Goal: Task Accomplishment & Management: Manage account settings

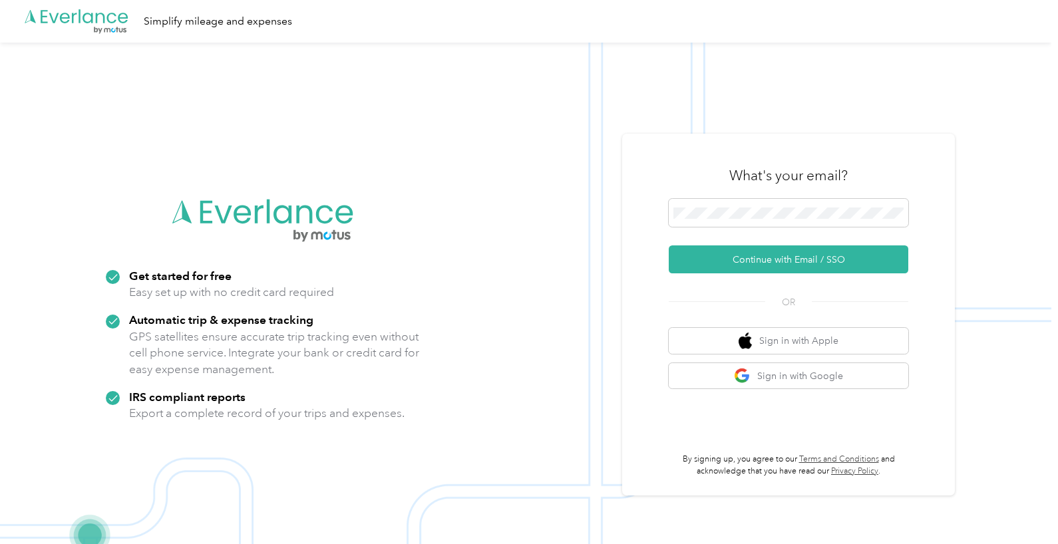
drag, startPoint x: 796, startPoint y: 257, endPoint x: 746, endPoint y: 249, distance: 51.2
click at [796, 257] on button "Continue with Email / SSO" at bounding box center [787, 259] width 239 height 28
click at [772, 258] on button "Continue with Email / SSO" at bounding box center [787, 259] width 239 height 28
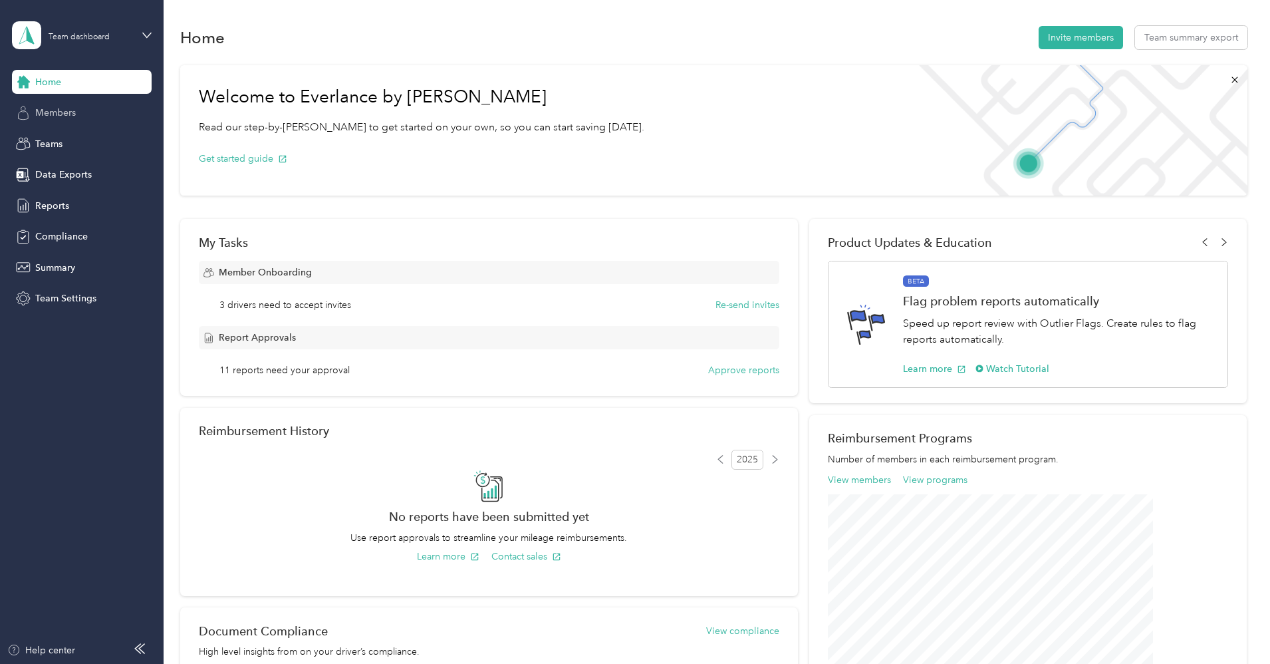
click at [61, 108] on span "Members" at bounding box center [55, 113] width 41 height 14
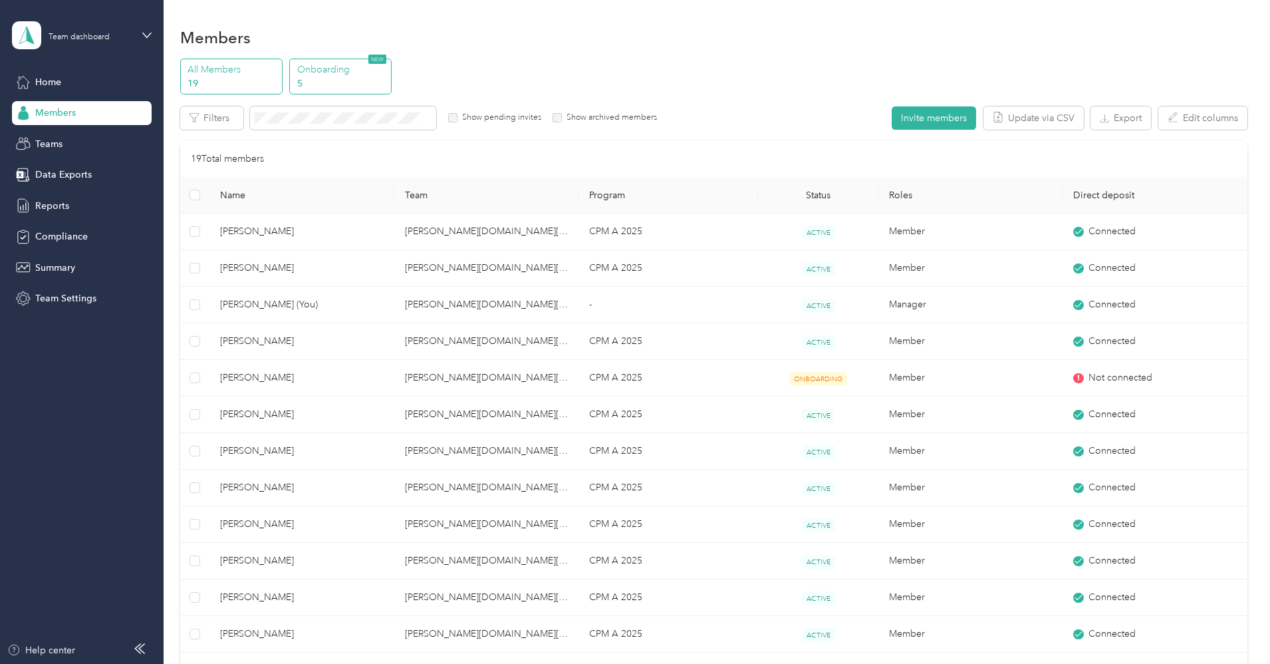
click at [388, 72] on p "Onboarding" at bounding box center [342, 70] width 90 height 14
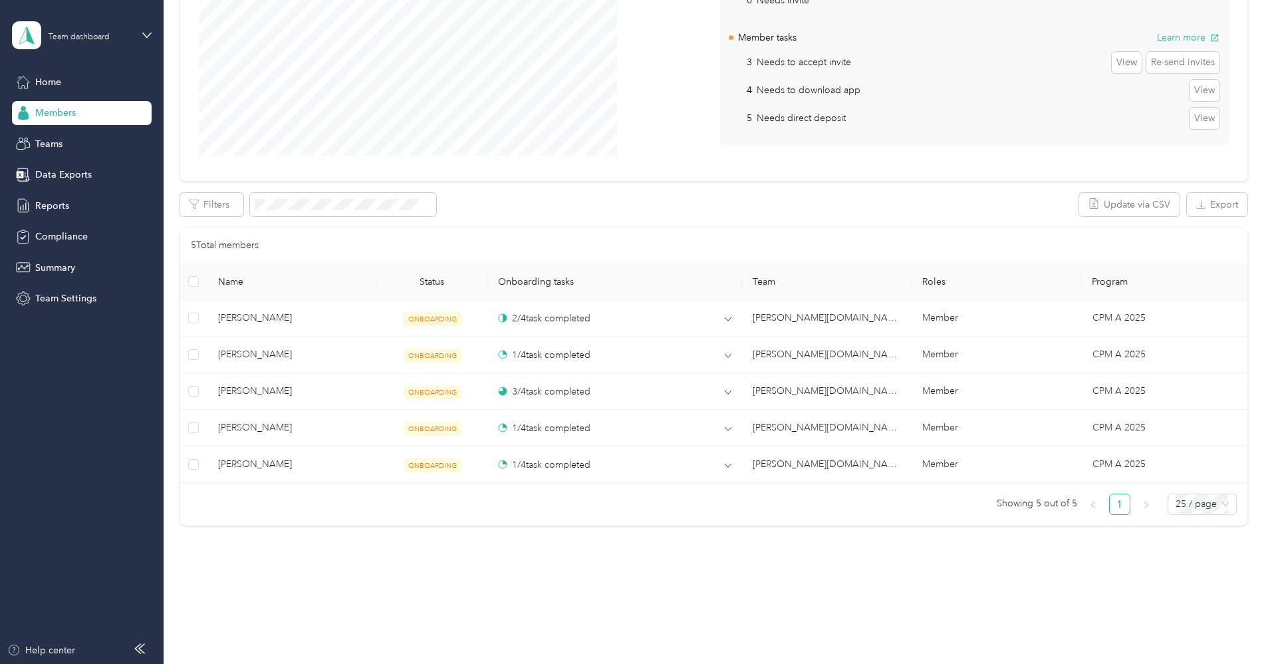
scroll to position [208, 0]
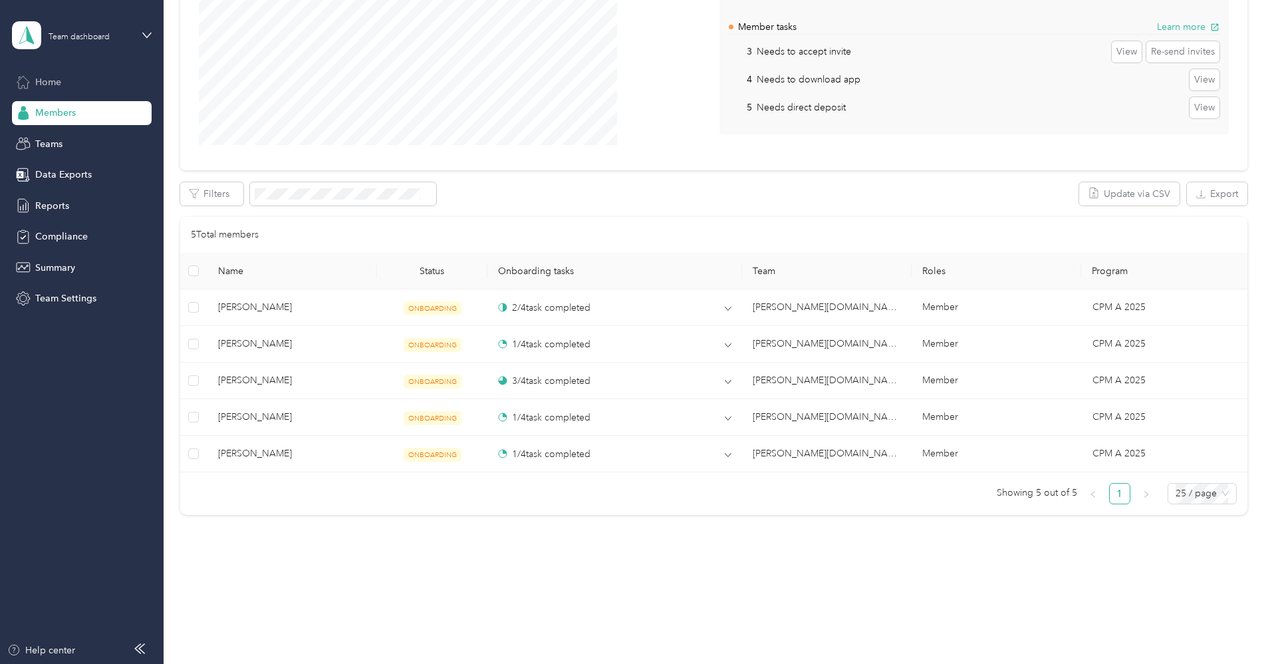
click at [54, 77] on span "Home" at bounding box center [48, 82] width 26 height 14
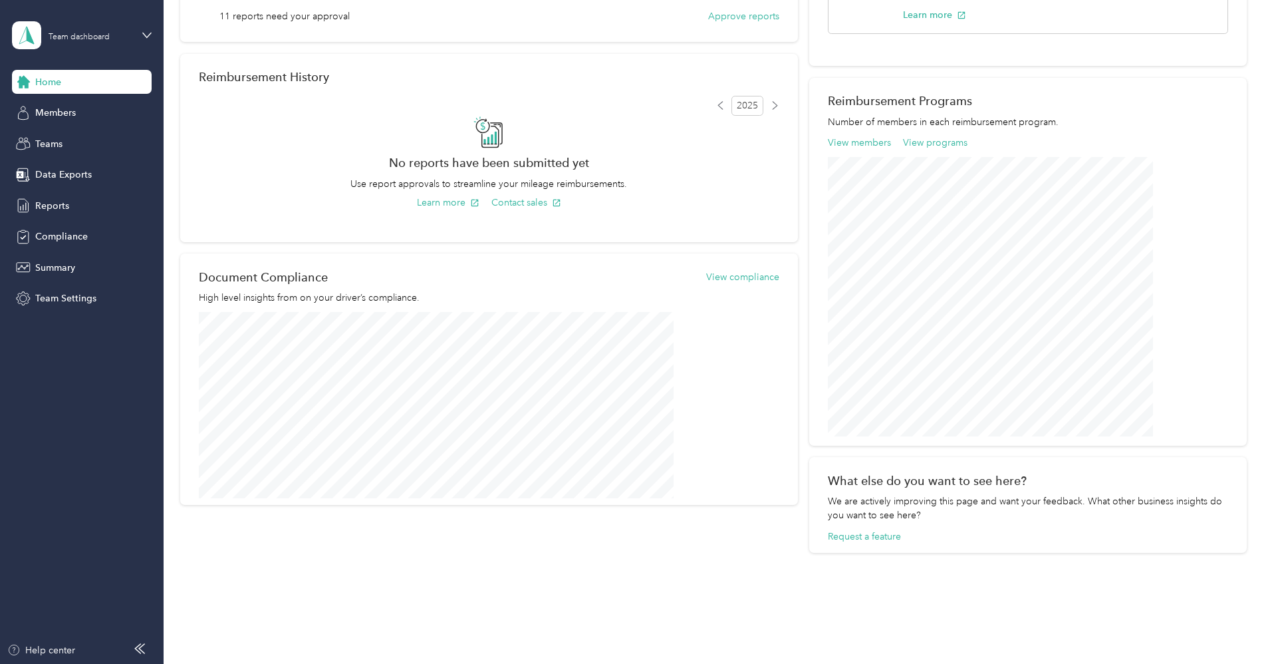
scroll to position [380, 0]
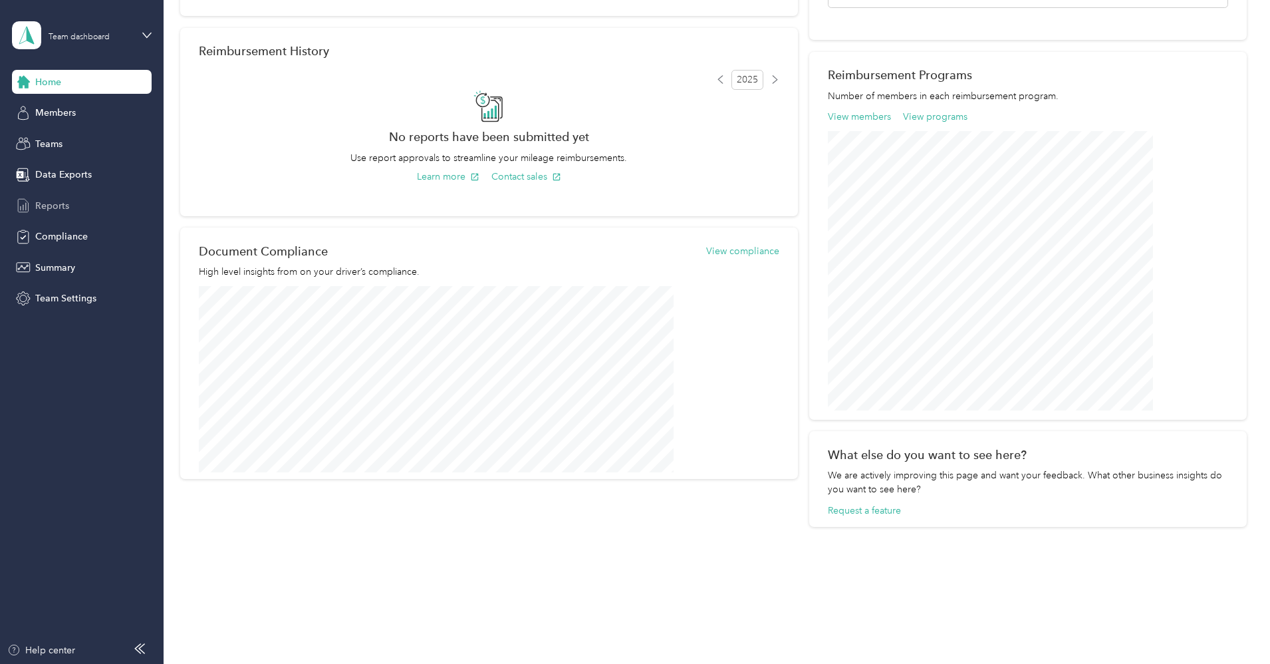
click at [47, 204] on span "Reports" at bounding box center [52, 206] width 34 height 14
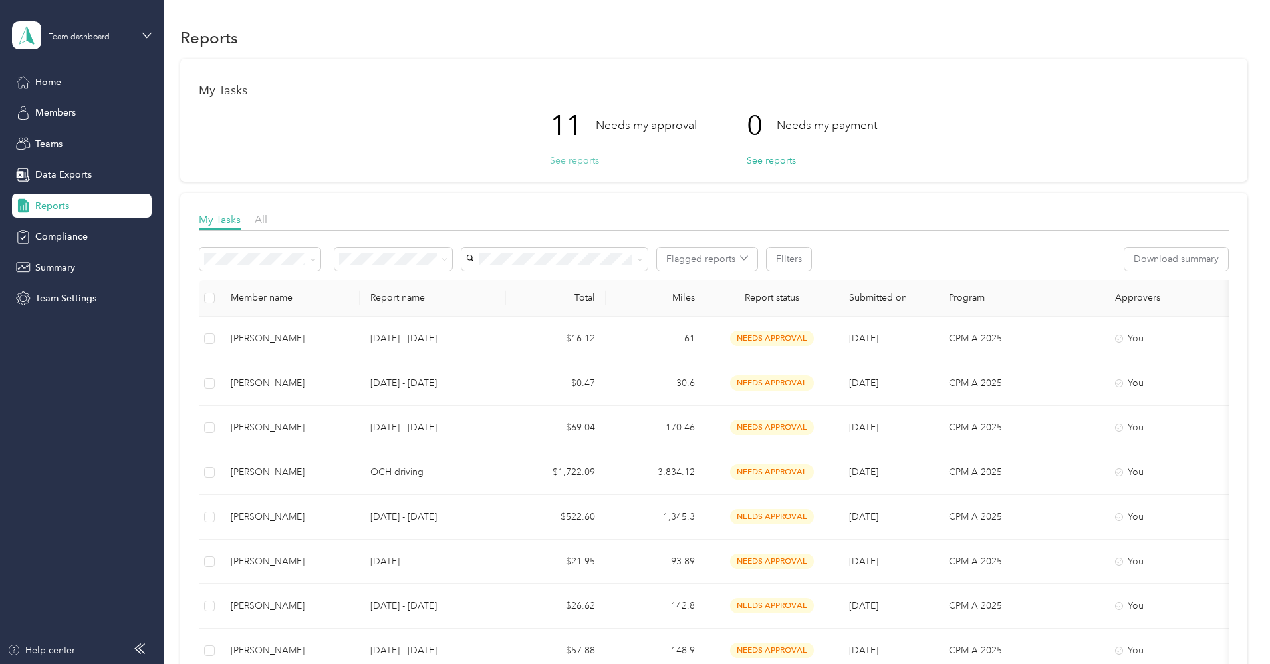
click at [565, 160] on button "See reports" at bounding box center [574, 161] width 49 height 14
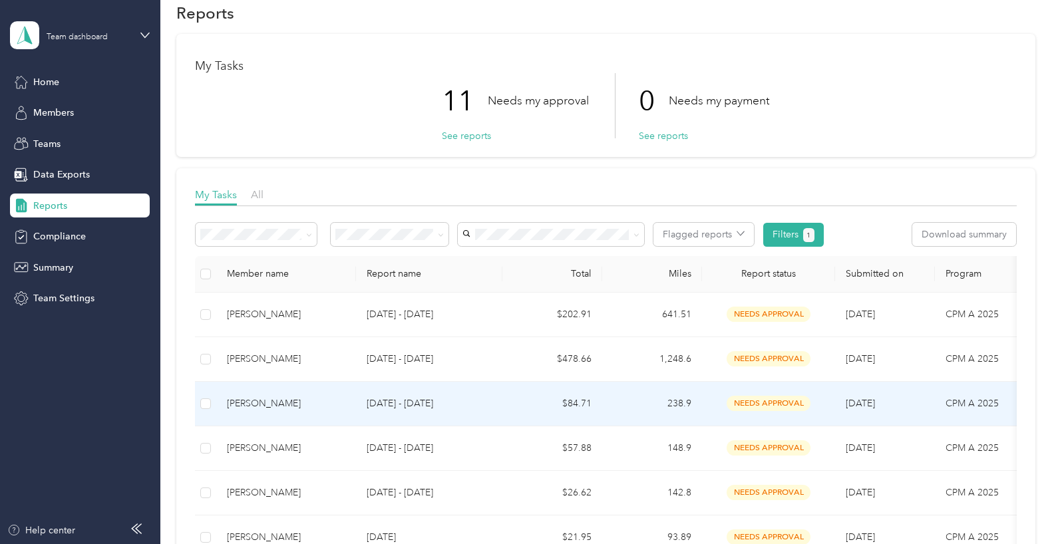
scroll to position [6, 0]
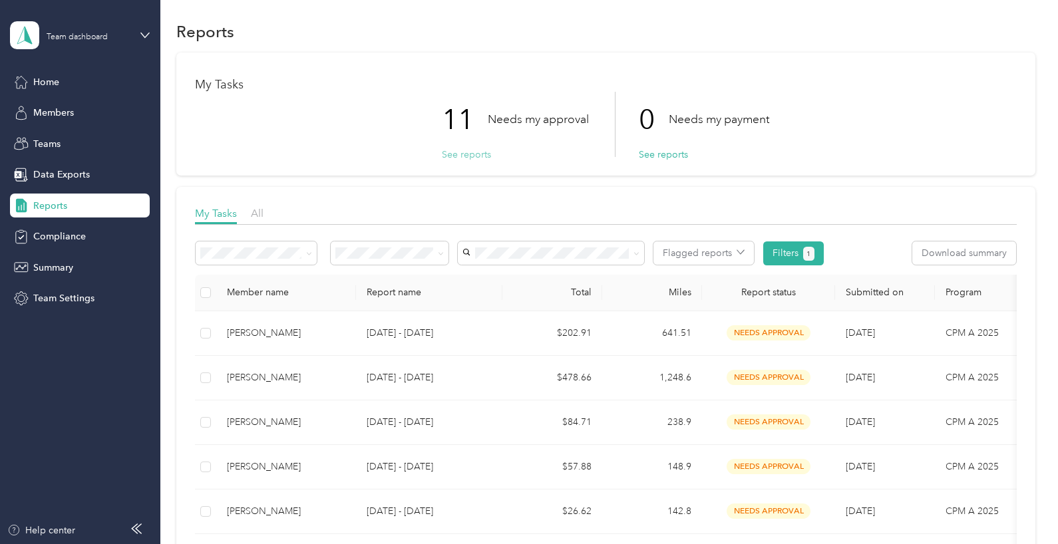
click at [464, 154] on button "See reports" at bounding box center [466, 155] width 49 height 14
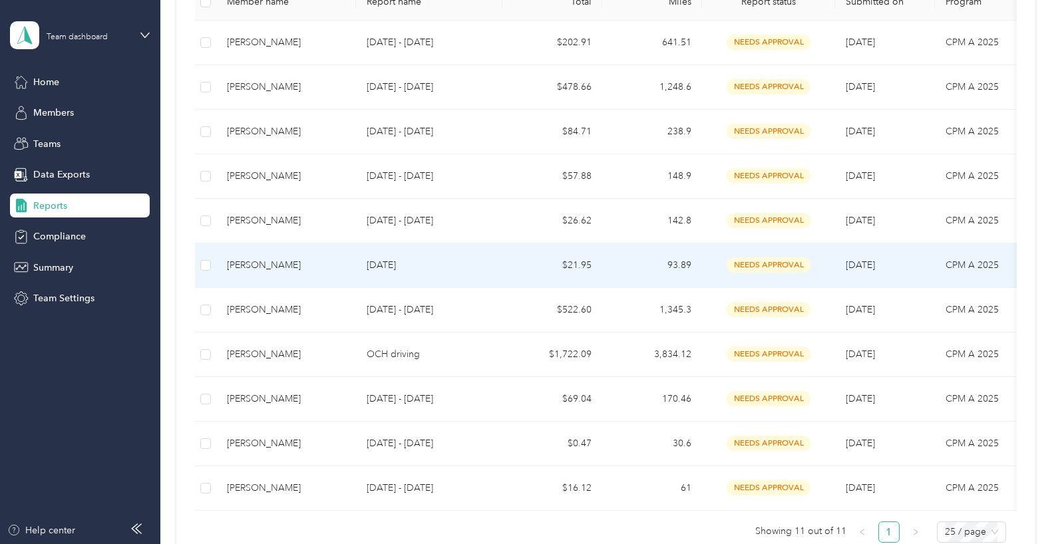
scroll to position [339, 0]
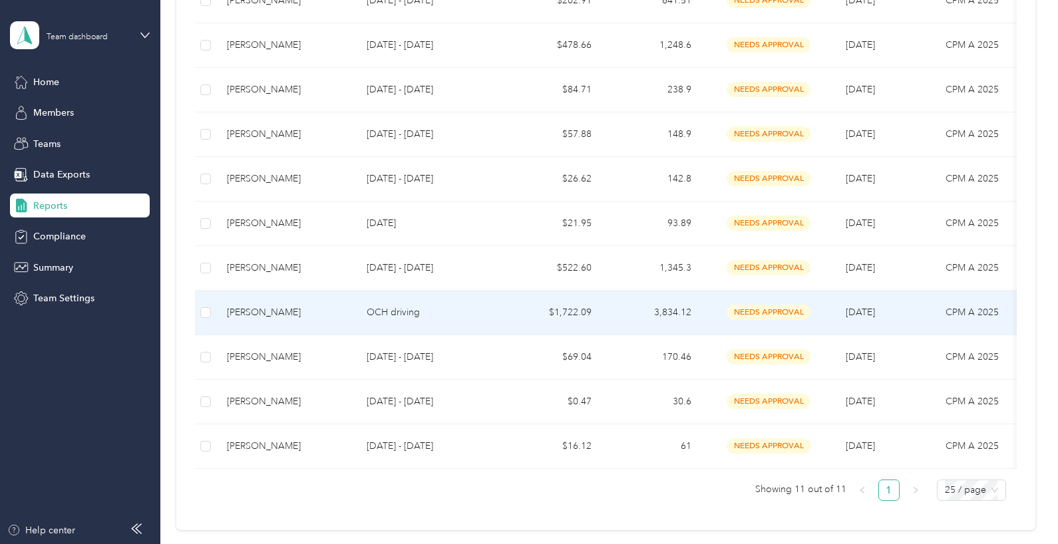
click at [253, 308] on div "Louise West" at bounding box center [286, 312] width 118 height 15
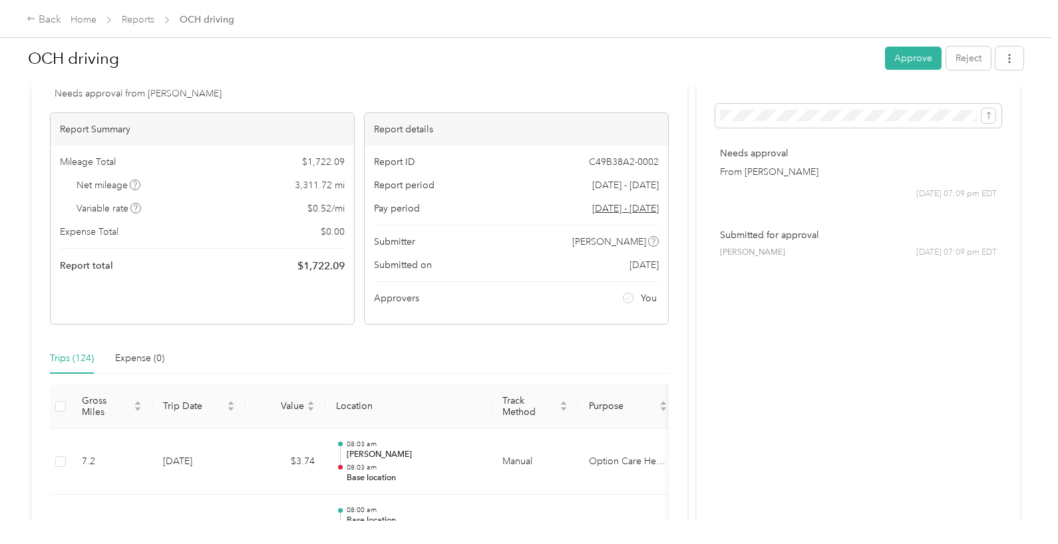
scroll to position [200, 0]
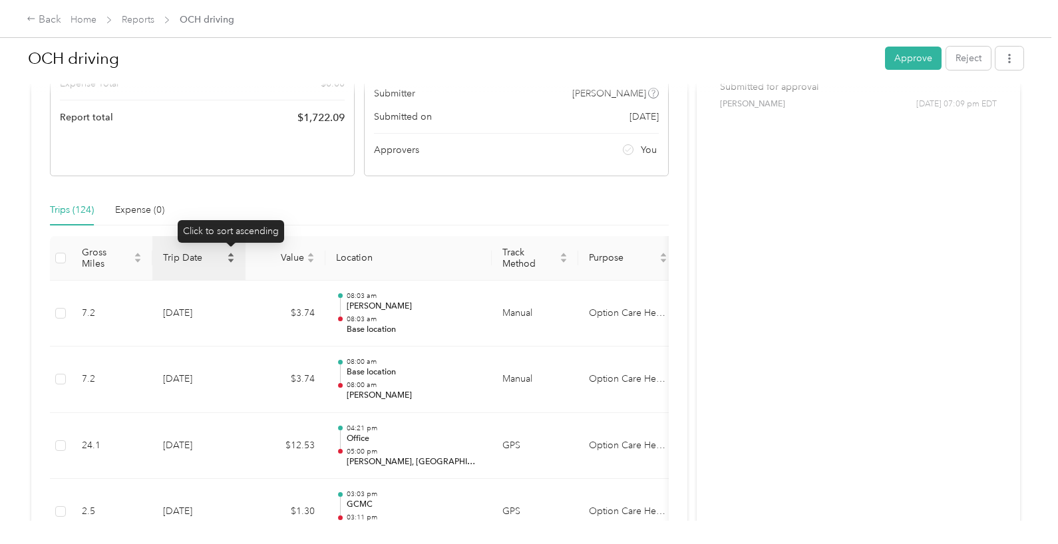
click at [230, 255] on icon "caret-up" at bounding box center [231, 255] width 8 height 8
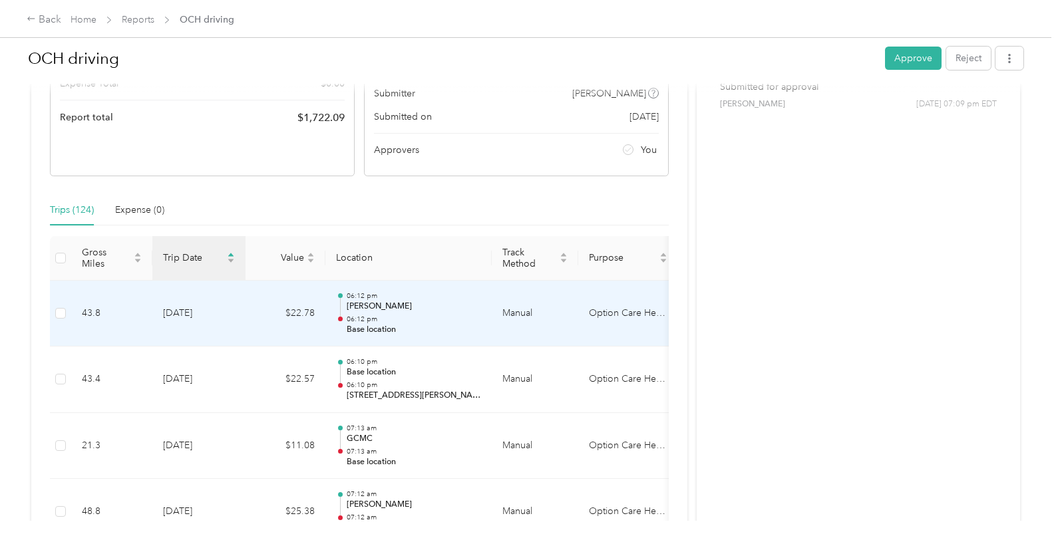
click at [364, 303] on p "Dennis" at bounding box center [414, 307] width 134 height 12
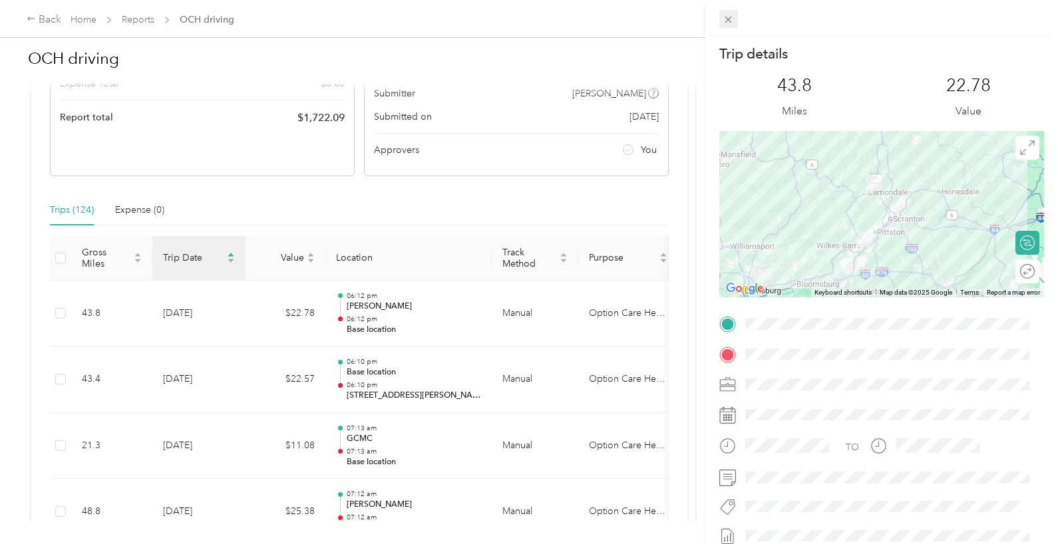
click at [729, 15] on icon at bounding box center [727, 19] width 11 height 11
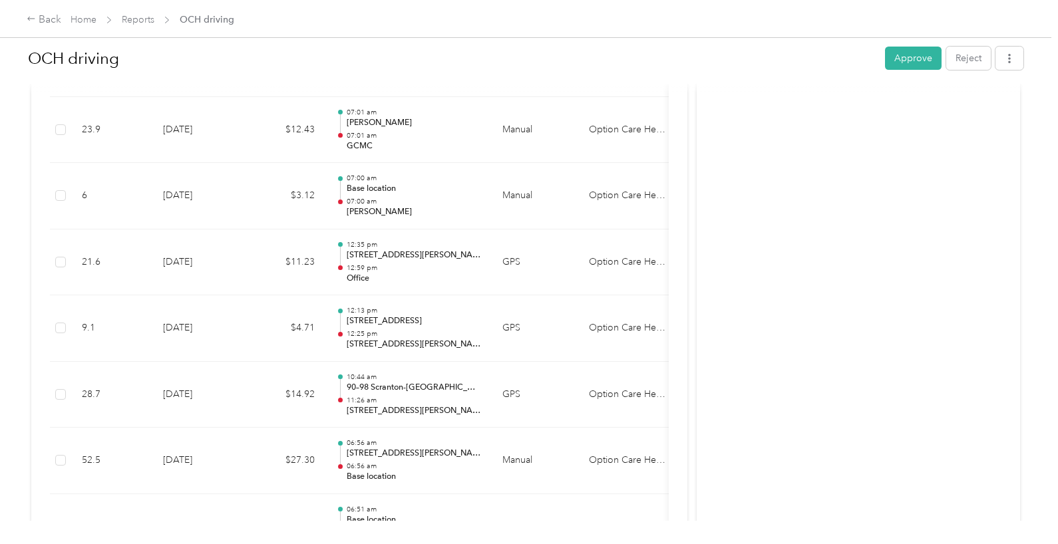
scroll to position [4750, 0]
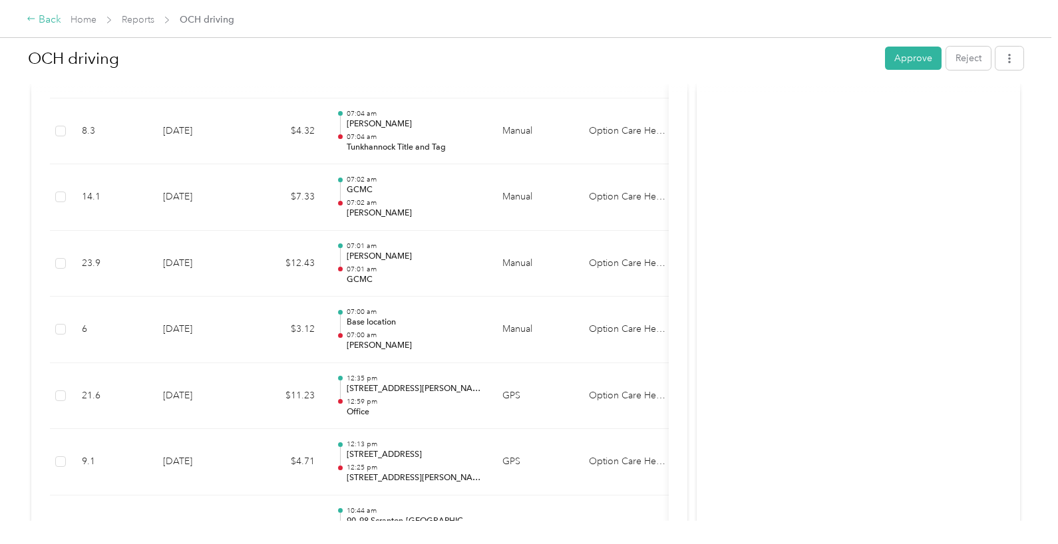
click at [47, 19] on div "Back" at bounding box center [44, 20] width 35 height 16
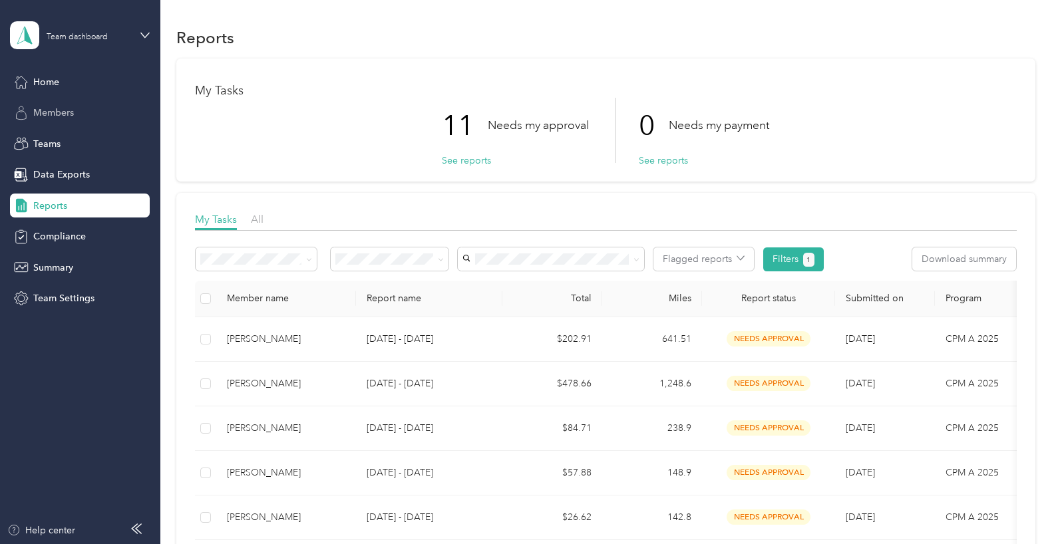
click at [62, 107] on span "Members" at bounding box center [53, 113] width 41 height 14
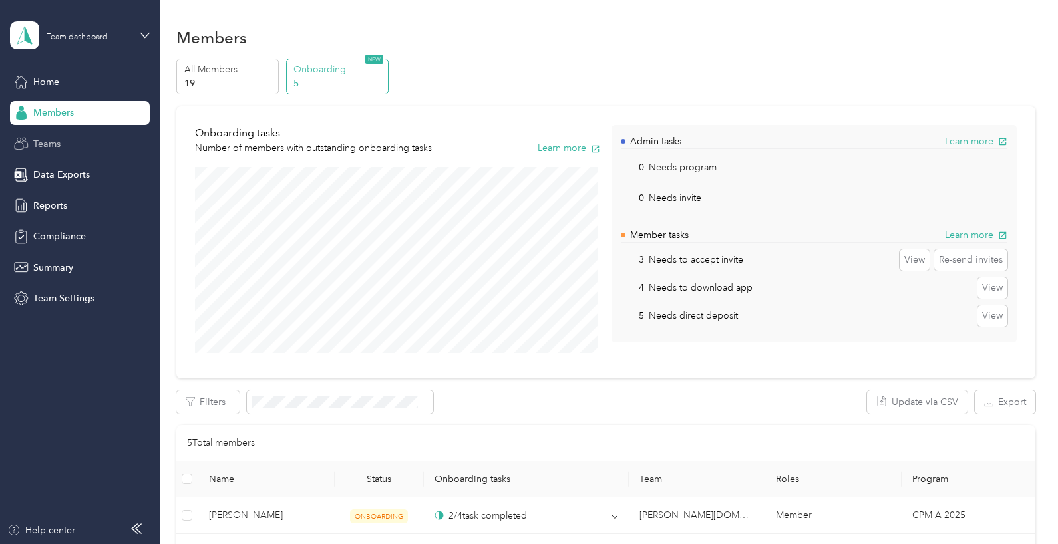
click at [49, 143] on span "Teams" at bounding box center [46, 144] width 27 height 14
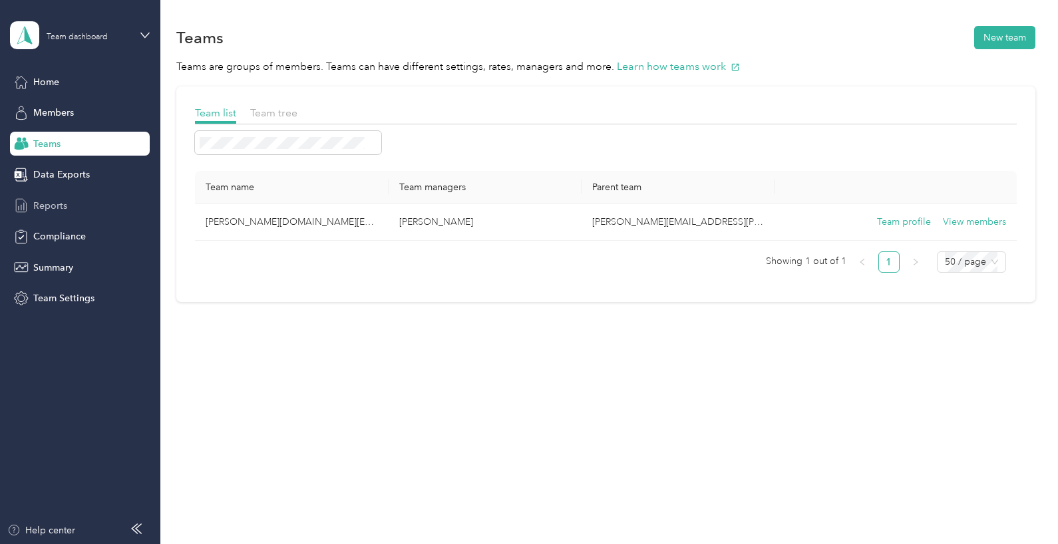
click at [46, 203] on span "Reports" at bounding box center [50, 206] width 34 height 14
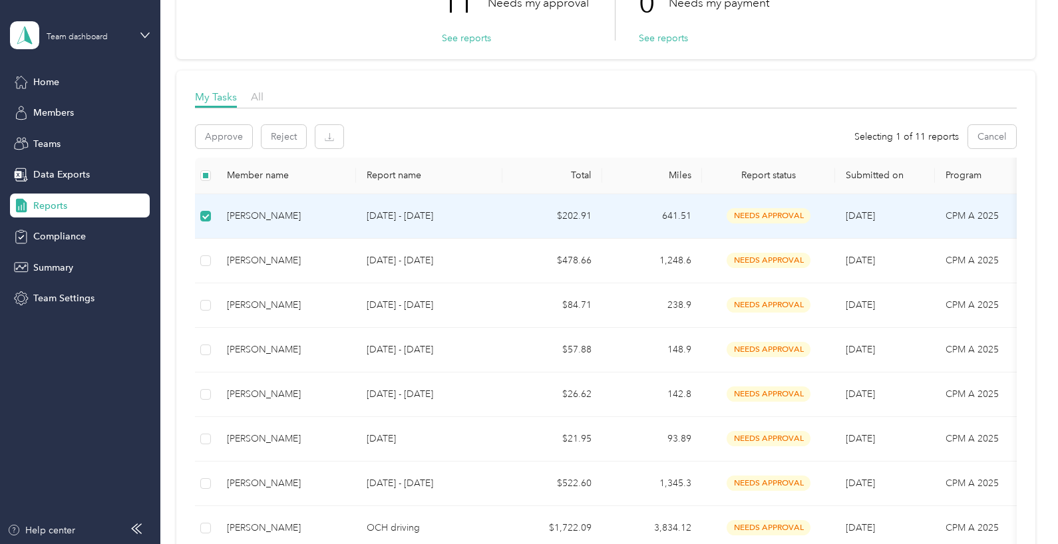
scroll to position [5, 0]
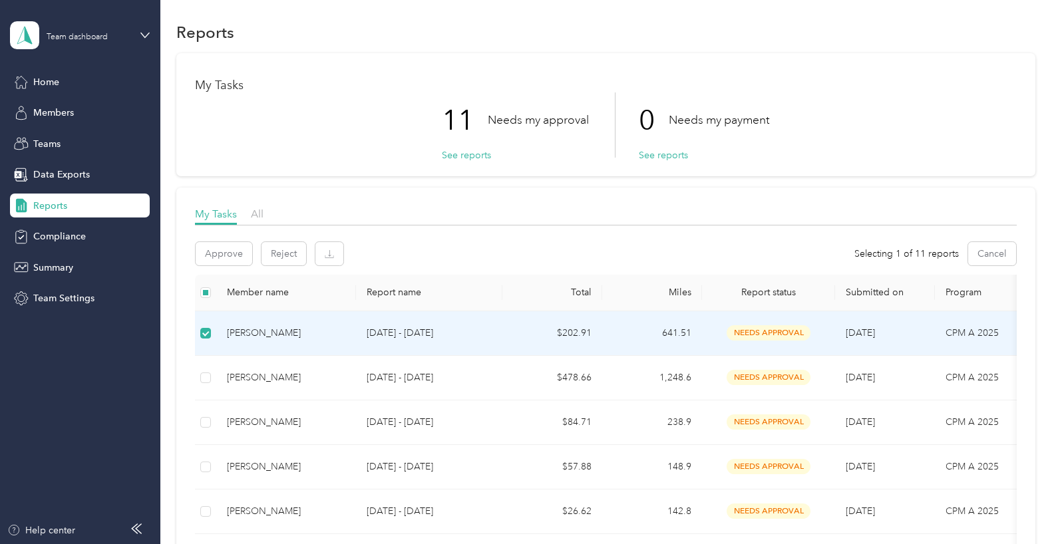
click at [781, 329] on span "needs approval" at bounding box center [768, 332] width 84 height 15
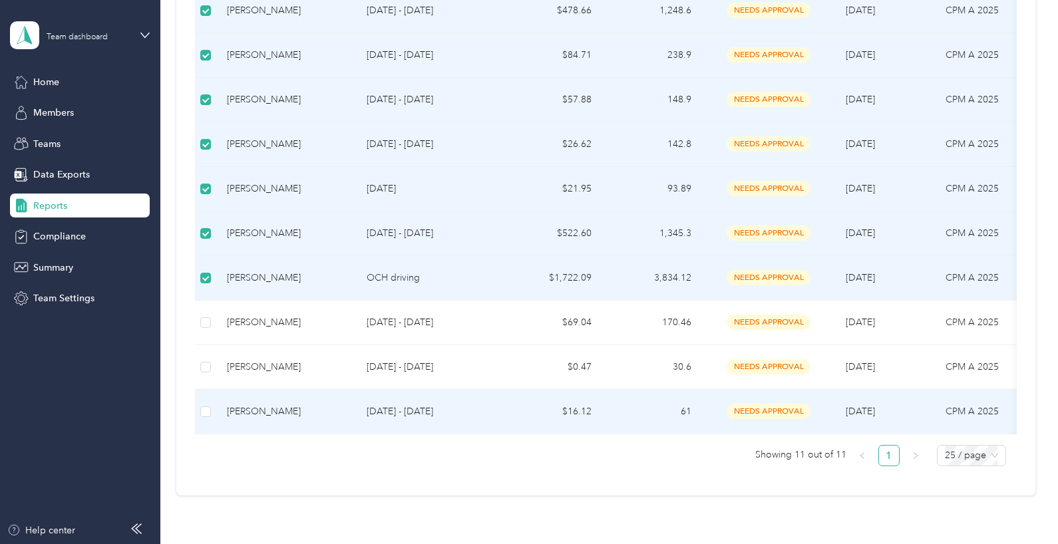
scroll to position [404, 0]
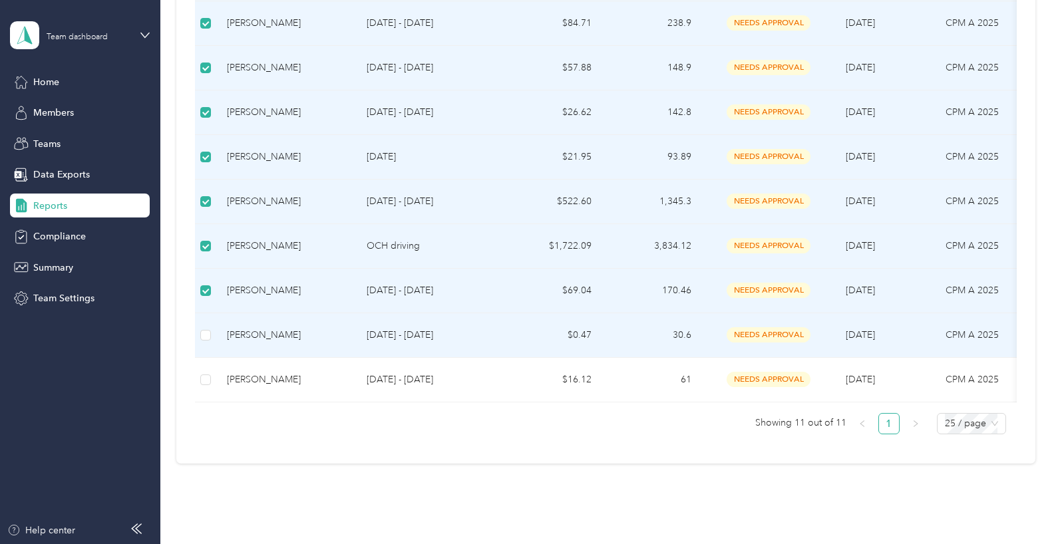
click at [257, 332] on div "Amanda Holland" at bounding box center [286, 335] width 118 height 15
click at [265, 331] on div "Amanda Holland" at bounding box center [286, 335] width 118 height 15
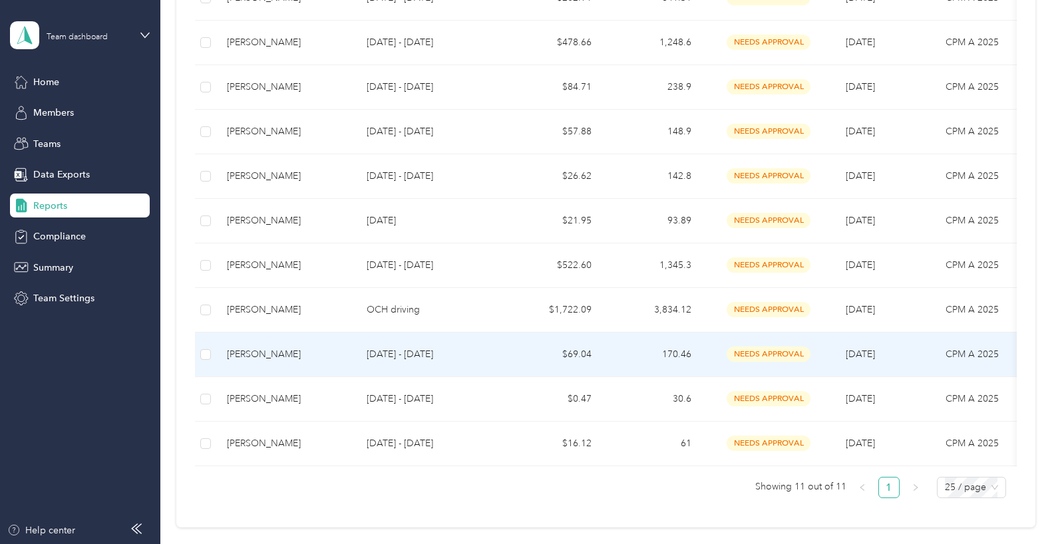
scroll to position [399, 0]
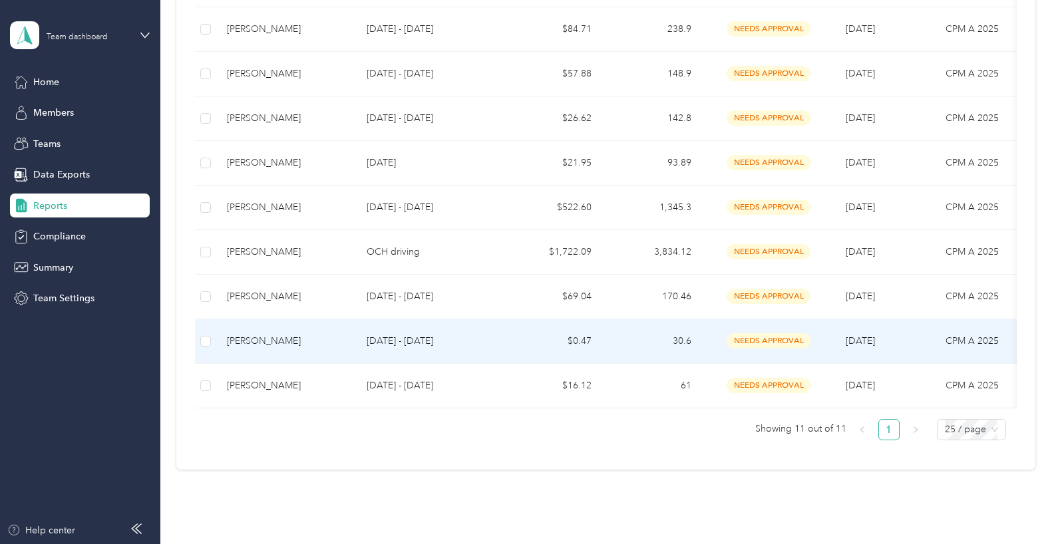
click at [269, 341] on div "Amanda Holland" at bounding box center [286, 341] width 118 height 15
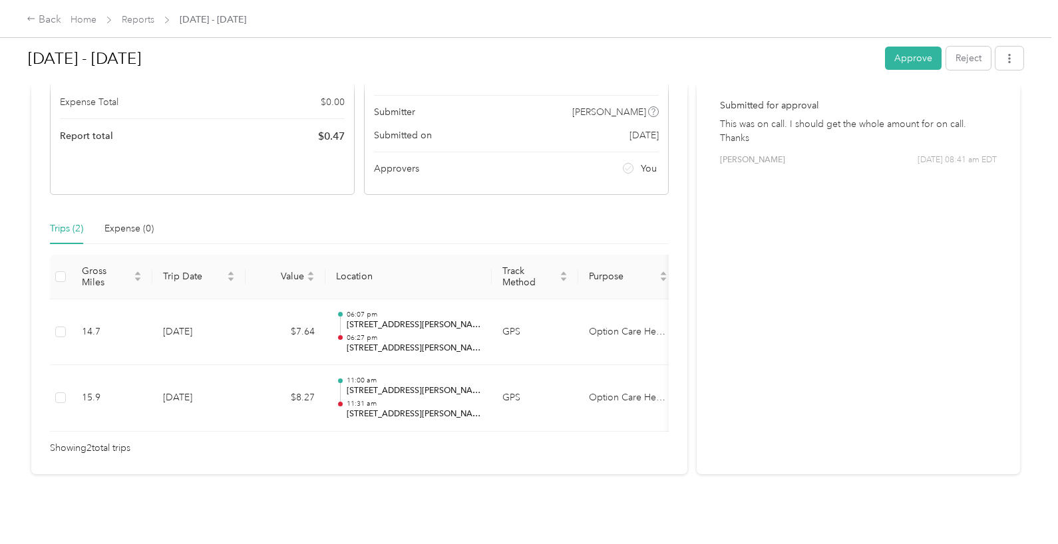
scroll to position [201, 0]
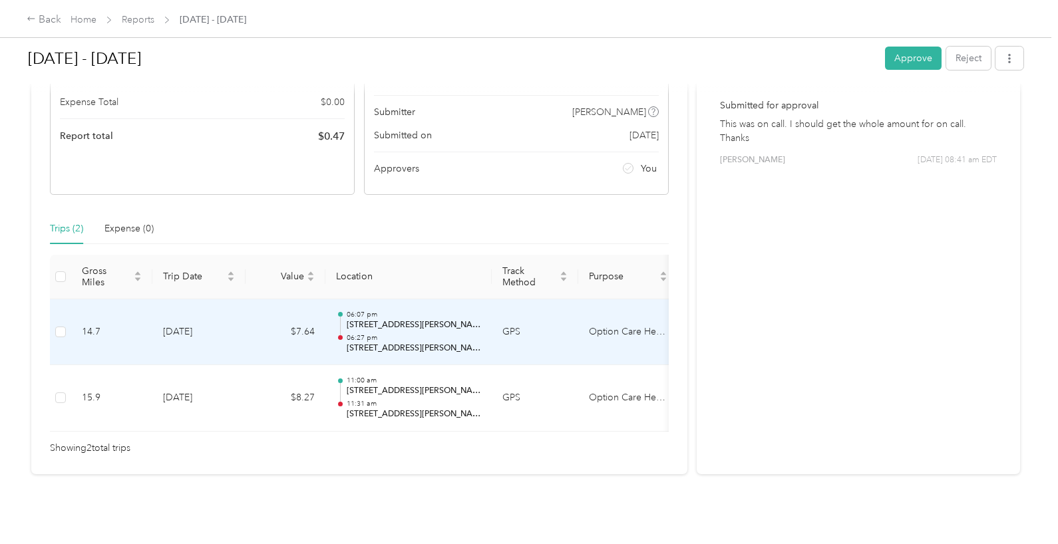
click at [359, 319] on p "970 Rittenhouse Rd, Norristown, PA" at bounding box center [414, 325] width 134 height 12
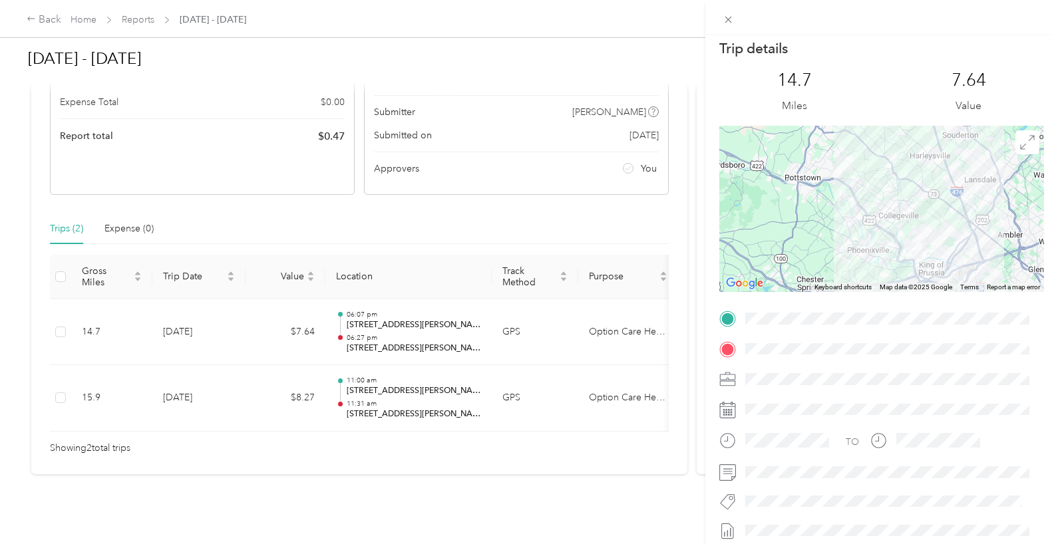
scroll to position [0, 0]
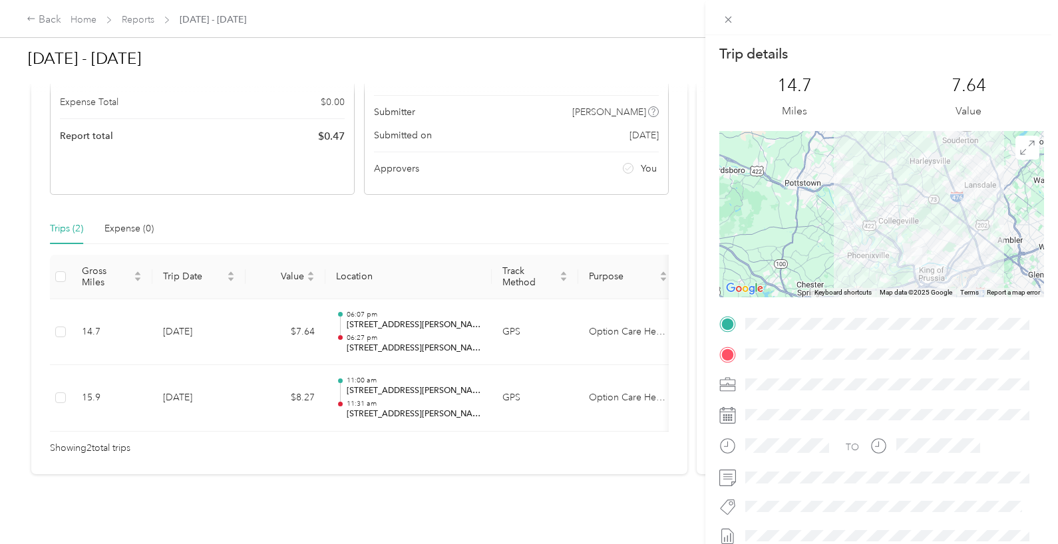
click at [29, 19] on div "Trip details This trip cannot be edited because it is either under review, appr…" at bounding box center [529, 272] width 1058 height 544
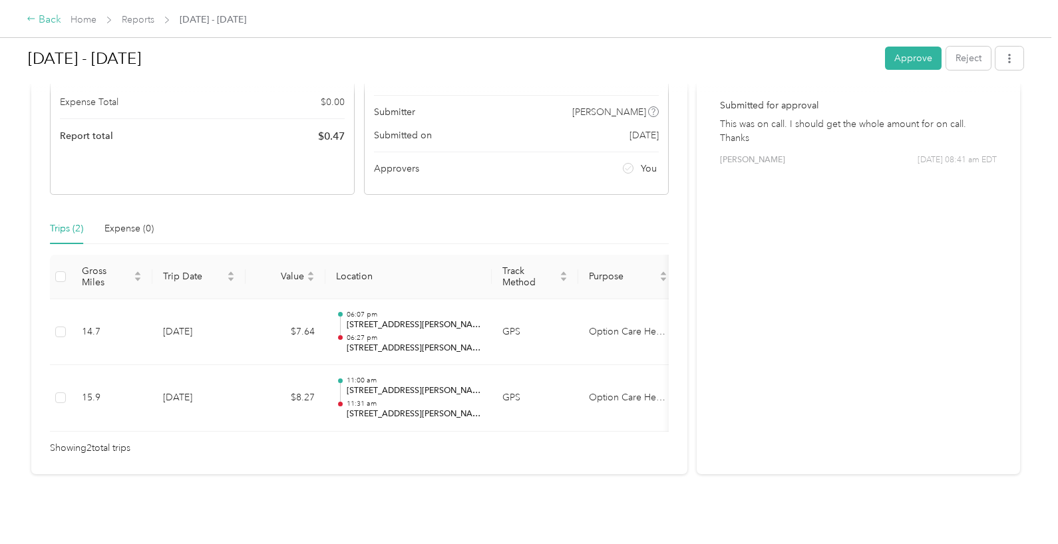
click at [43, 12] on div "Back" at bounding box center [44, 20] width 35 height 16
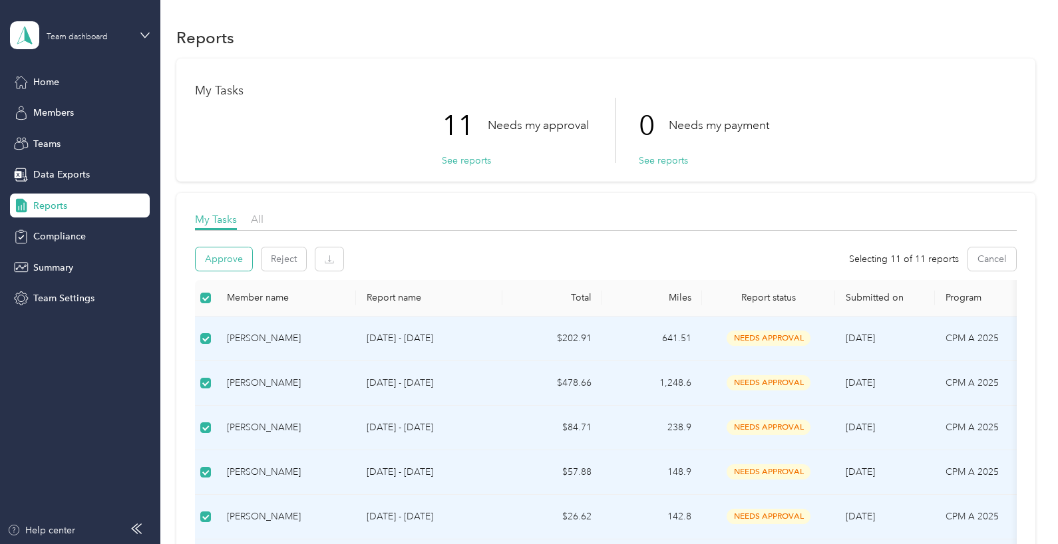
click at [219, 253] on button "Approve" at bounding box center [224, 258] width 57 height 23
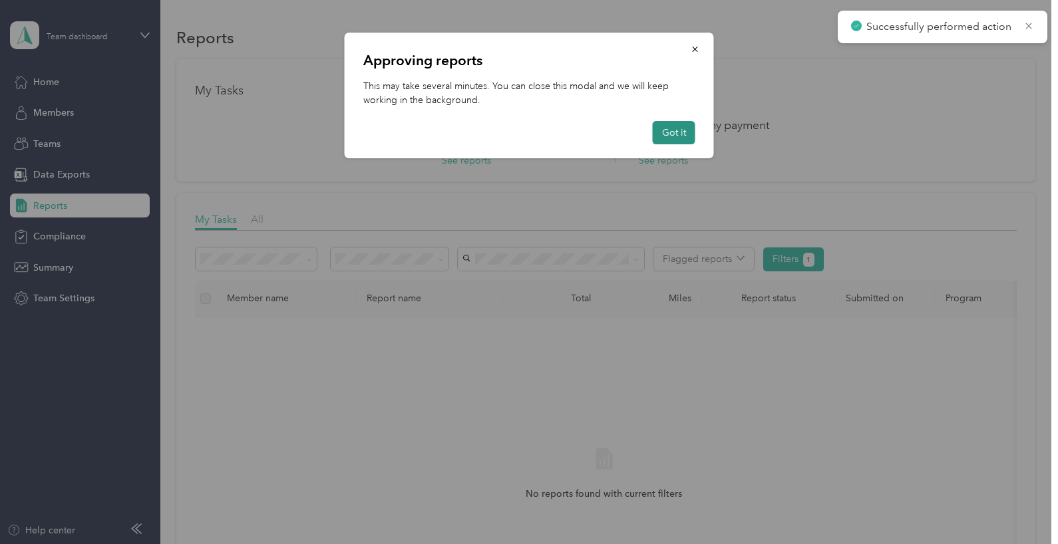
click at [665, 130] on button "Got it" at bounding box center [674, 132] width 43 height 23
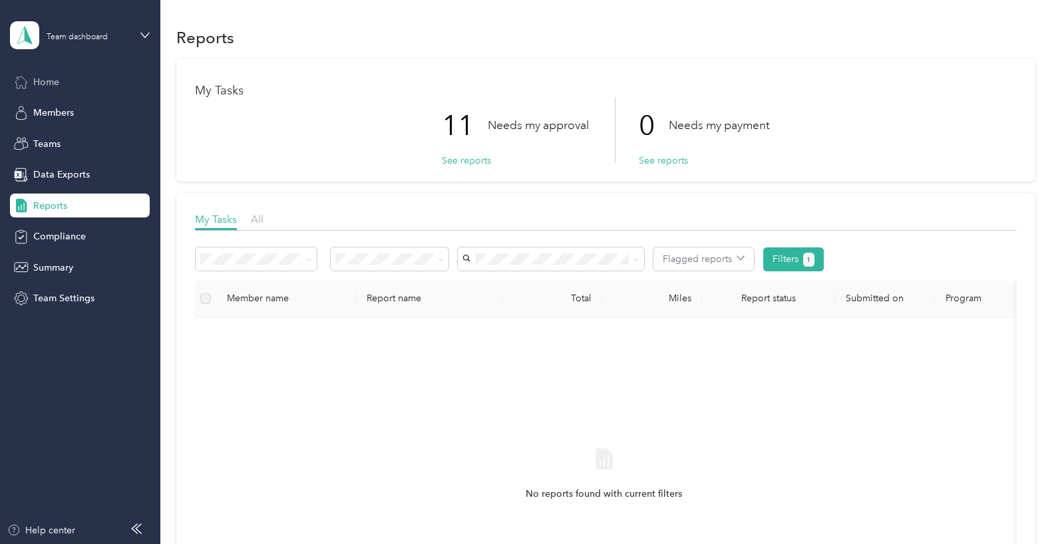
click at [35, 80] on span "Home" at bounding box center [46, 82] width 26 height 14
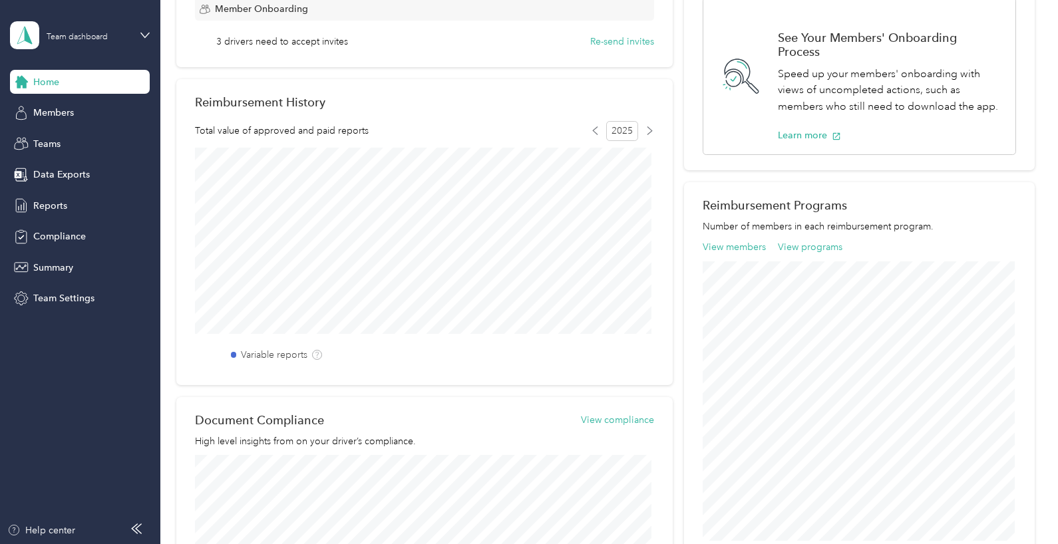
scroll to position [266, 0]
